Goal: Task Accomplishment & Management: Complete application form

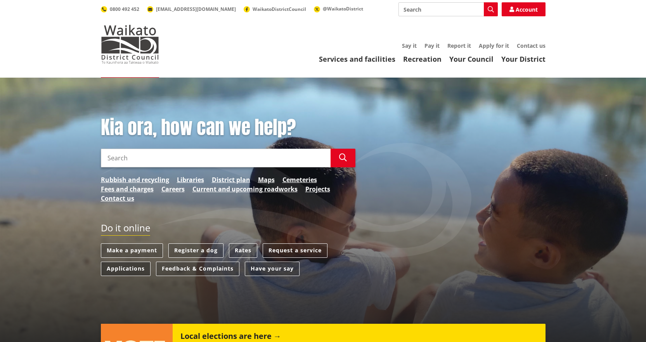
click at [126, 263] on link "Applications" at bounding box center [126, 268] width 50 height 14
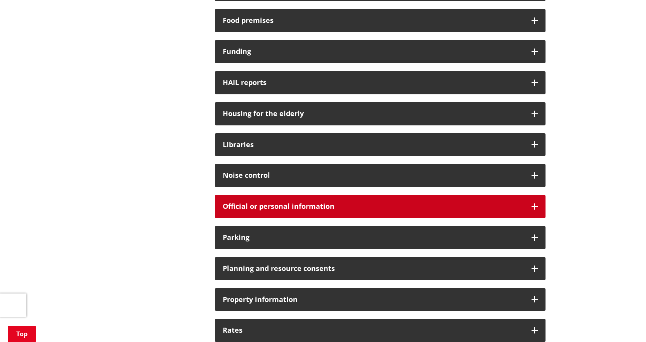
scroll to position [427, 0]
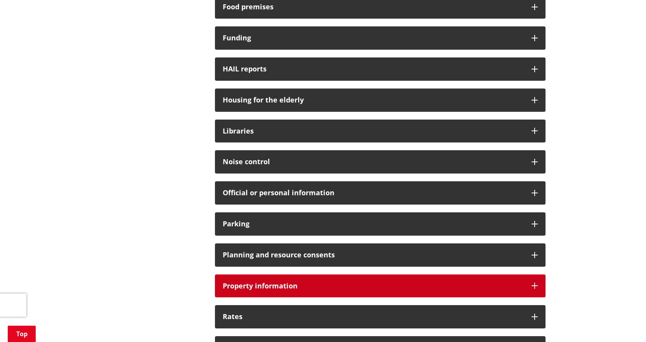
click at [308, 287] on h3 "Property information" at bounding box center [373, 286] width 301 height 8
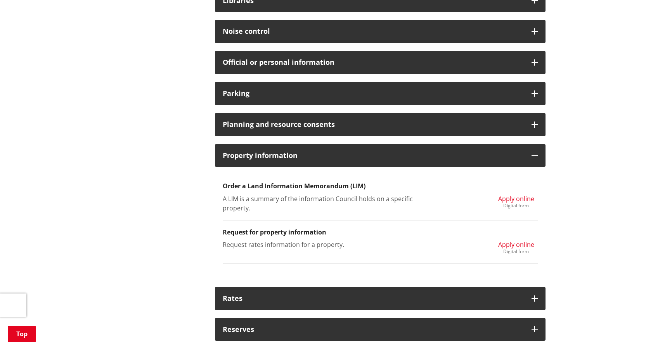
scroll to position [582, 0]
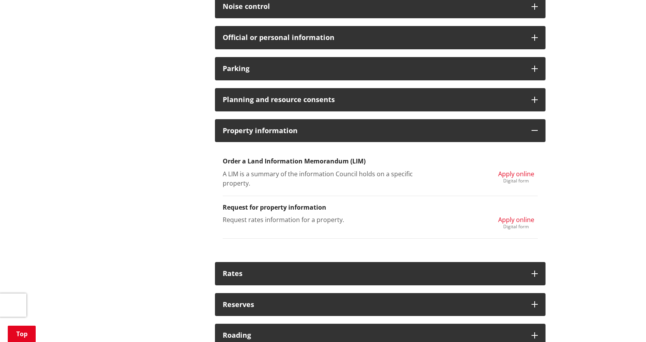
click at [518, 173] on span "Apply online" at bounding box center [516, 173] width 36 height 9
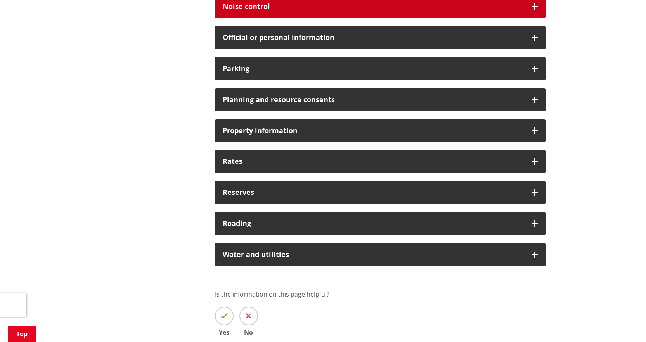
scroll to position [582, 0]
